Goal: Information Seeking & Learning: Learn about a topic

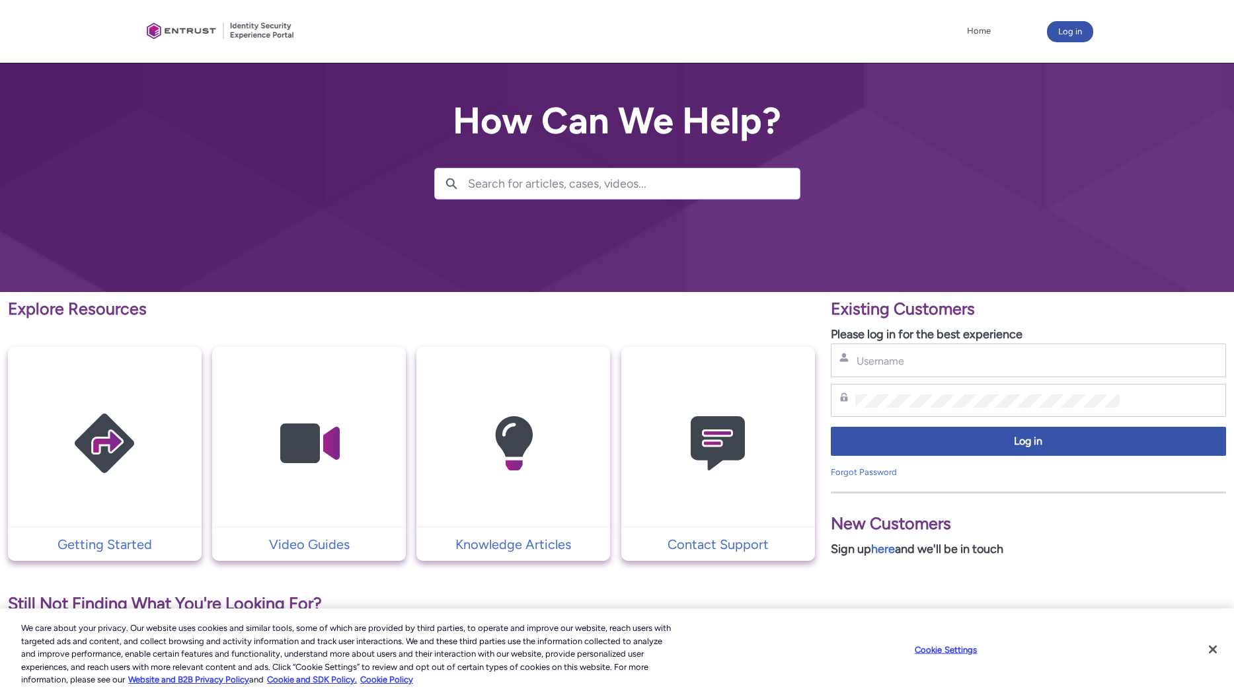
click at [530, 177] on input "Search for articles, cases, videos..." at bounding box center [634, 183] width 332 height 30
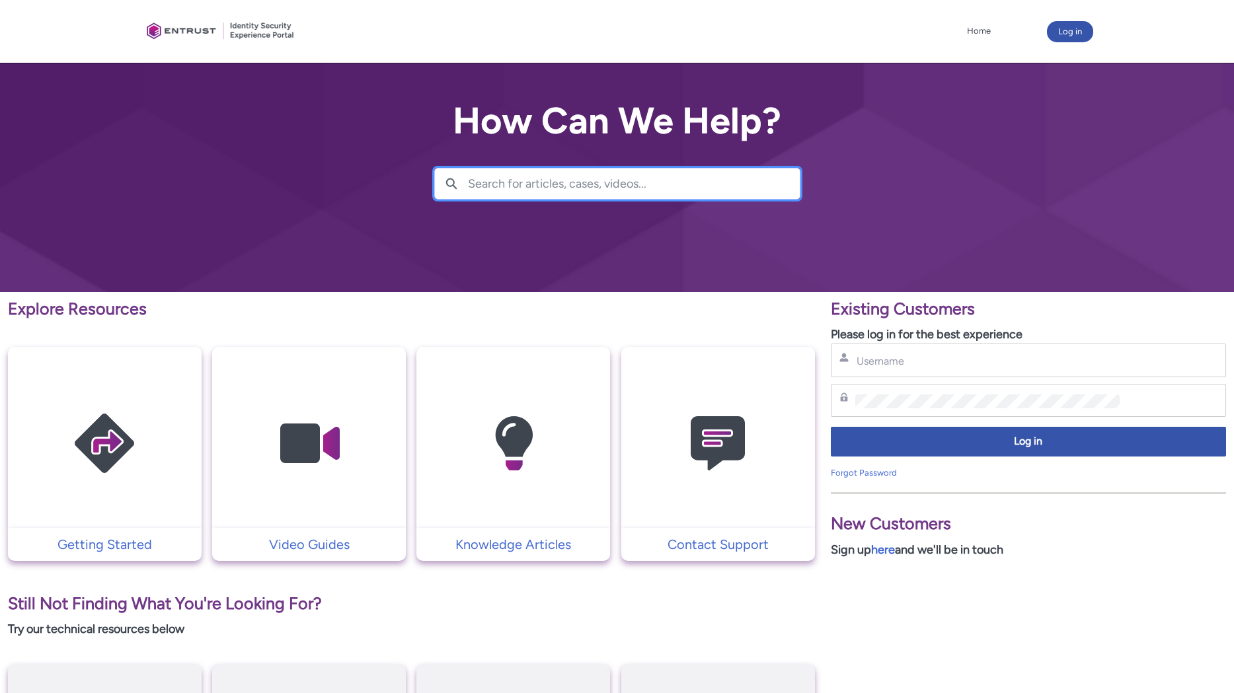
click at [530, 177] on input "Search for articles, cases, videos..." at bounding box center [634, 183] width 332 height 30
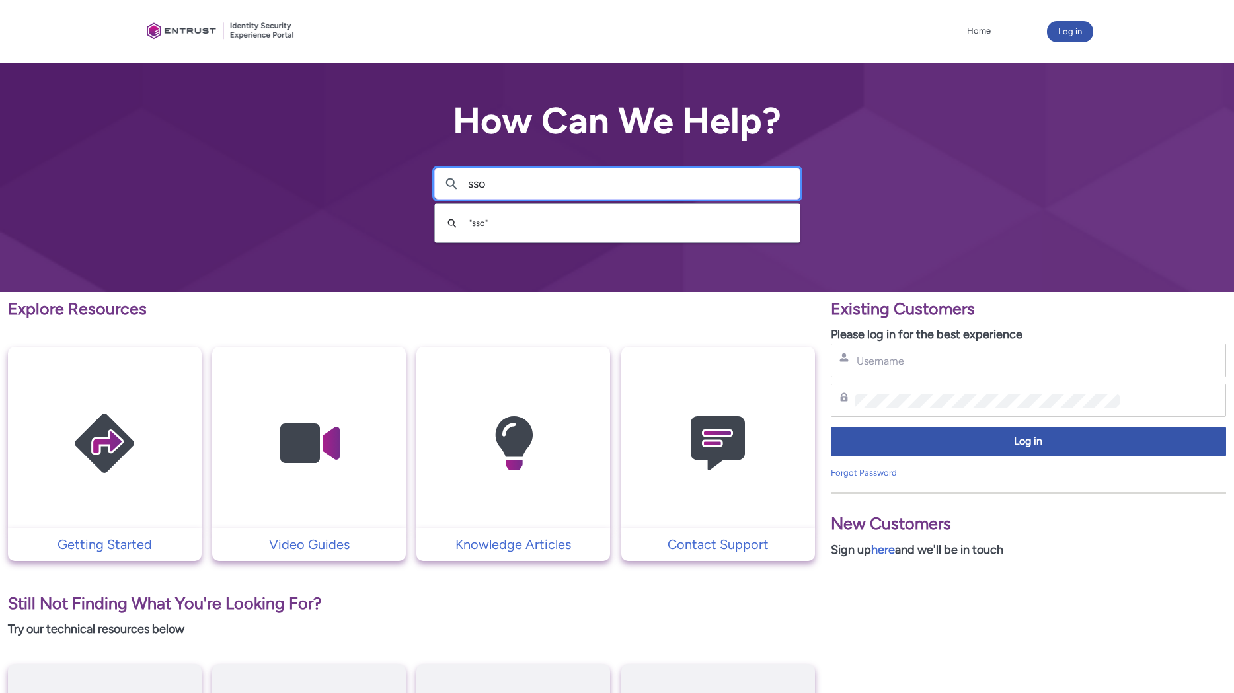
type input "sso"
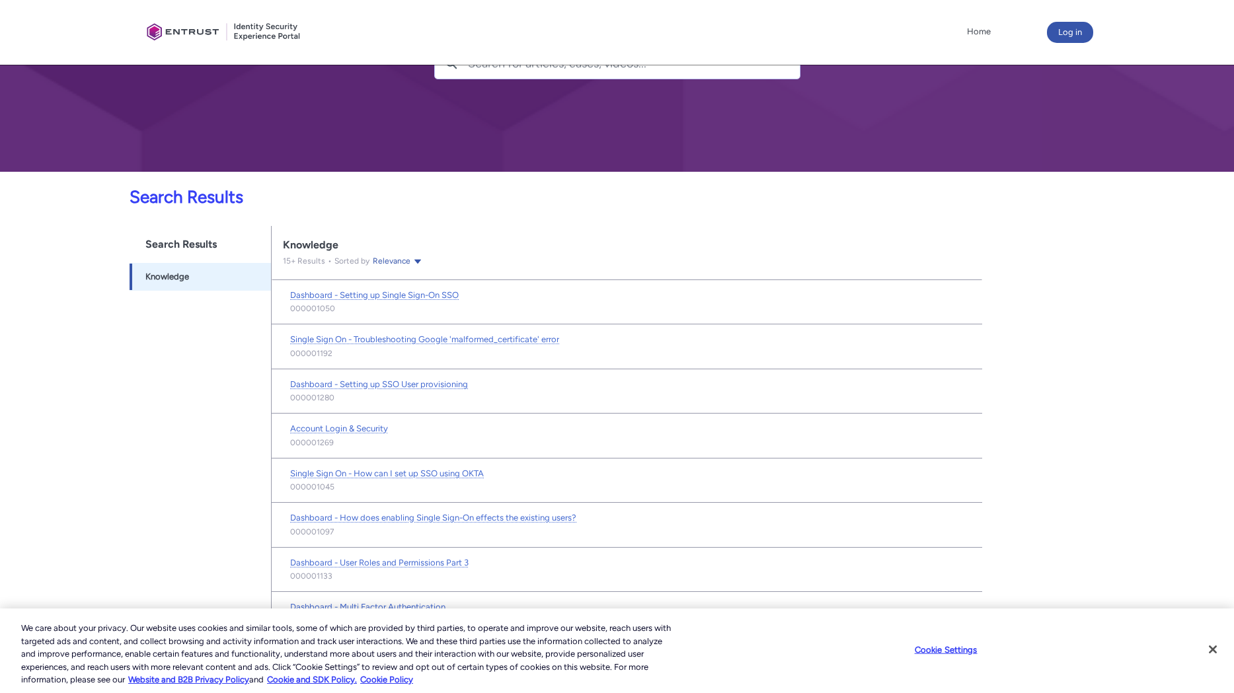
scroll to position [128, 0]
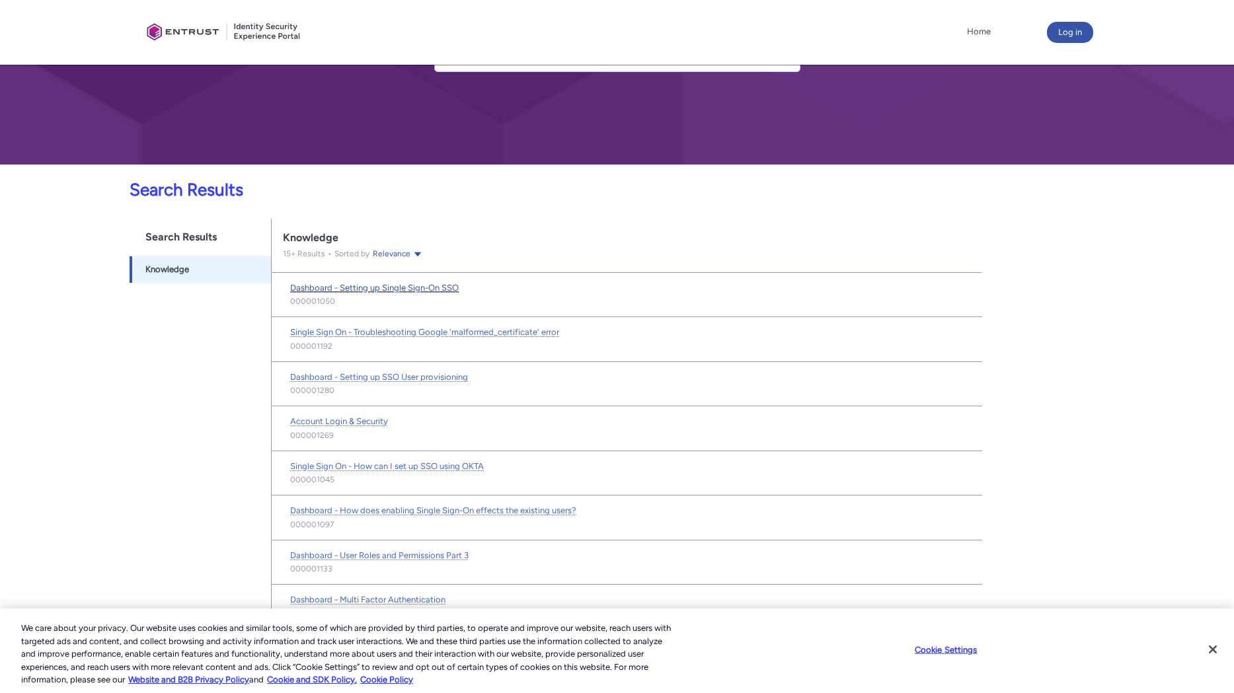
click at [414, 288] on span "Dashboard - Setting up Single Sign-On SSO" at bounding box center [374, 288] width 168 height 10
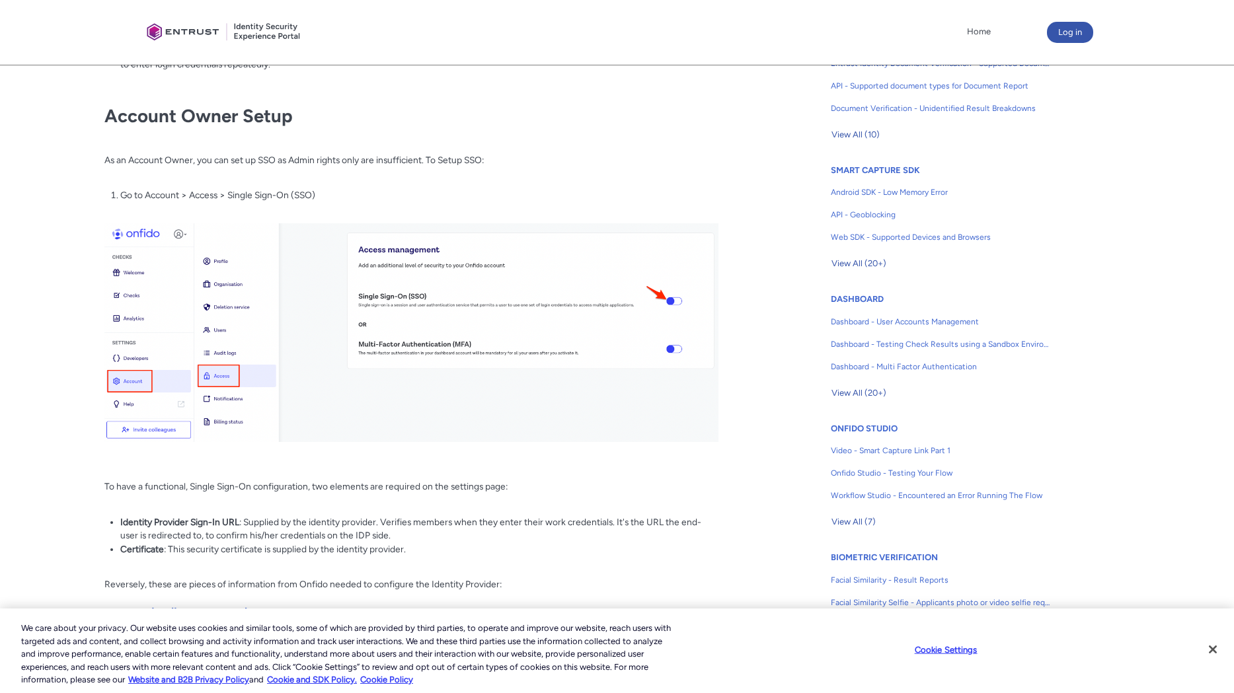
scroll to position [510, 0]
